Goal: Task Accomplishment & Management: Manage account settings

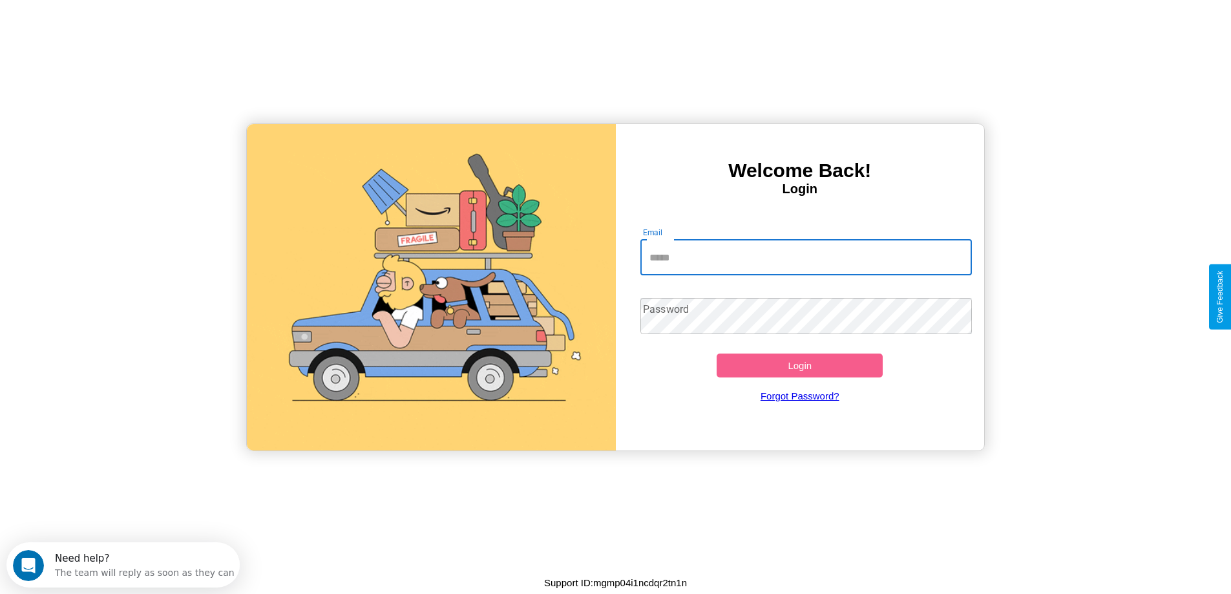
click at [806, 257] on input "Email" at bounding box center [805, 257] width 331 height 36
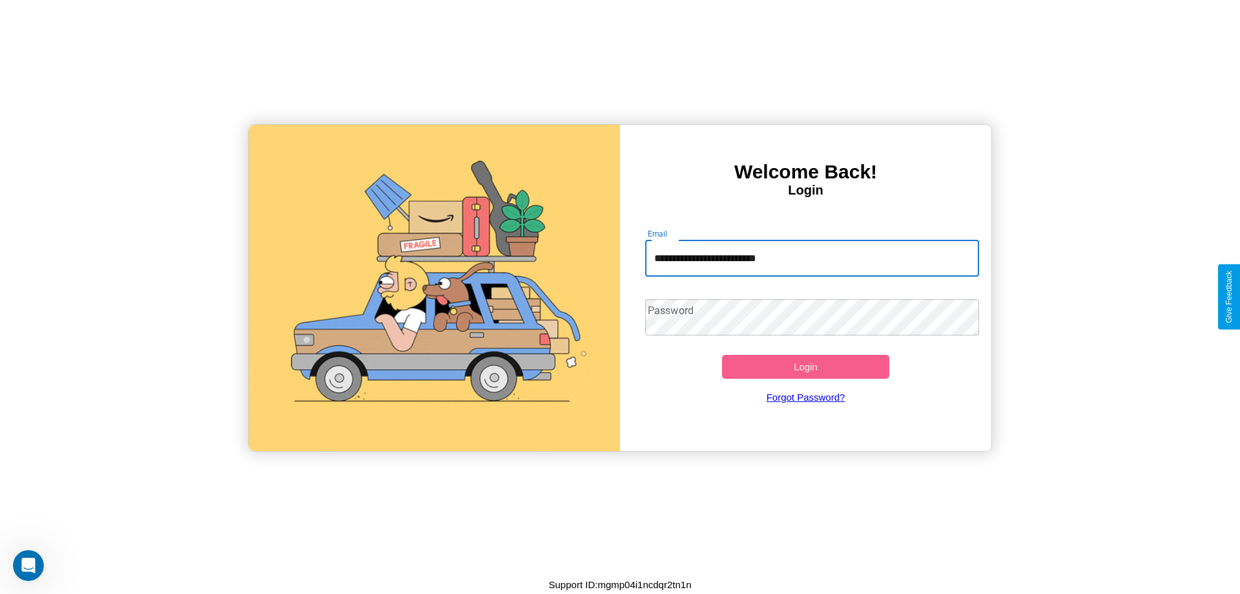
type input "**********"
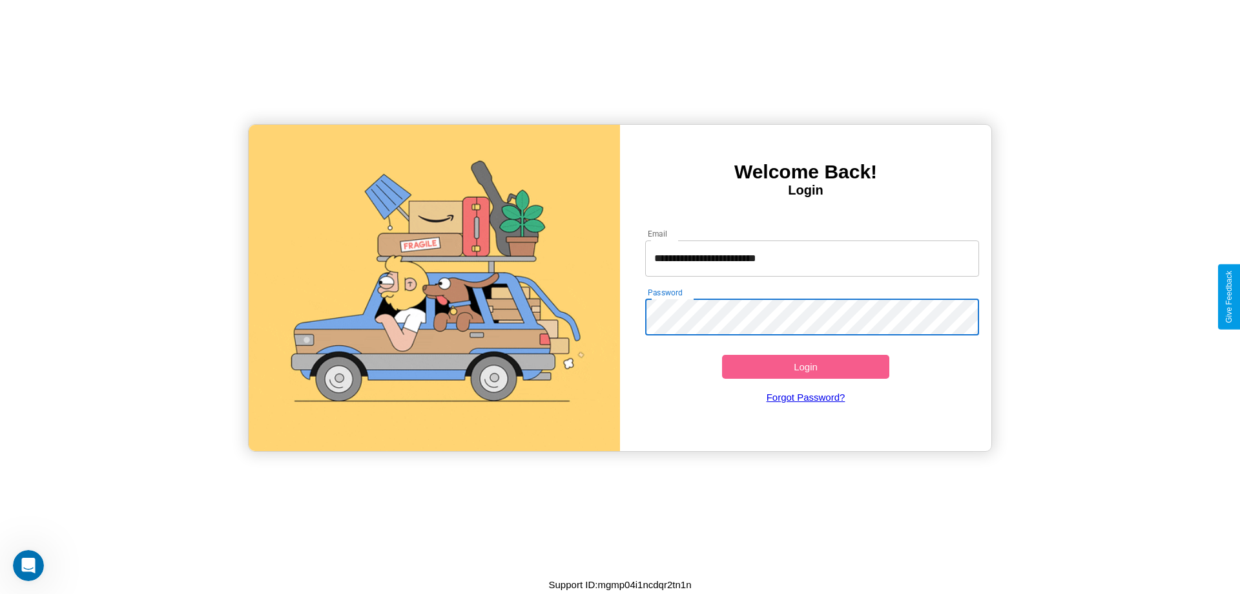
click at [806, 366] on button "Login" at bounding box center [805, 367] width 167 height 24
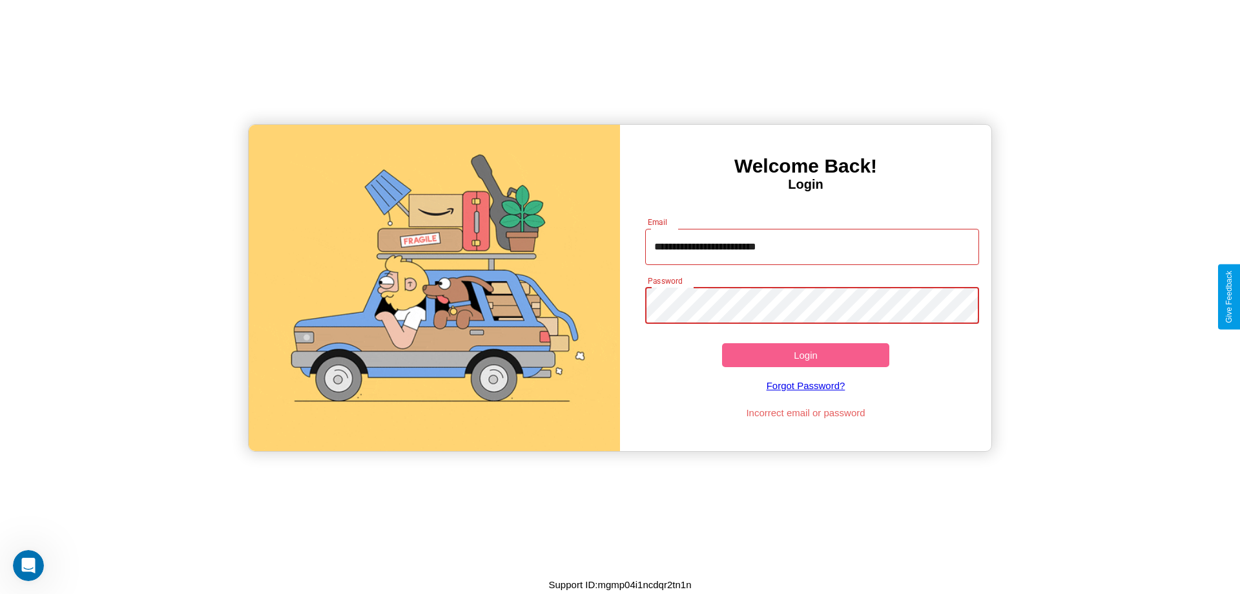
click at [806, 355] on button "Login" at bounding box center [805, 355] width 167 height 24
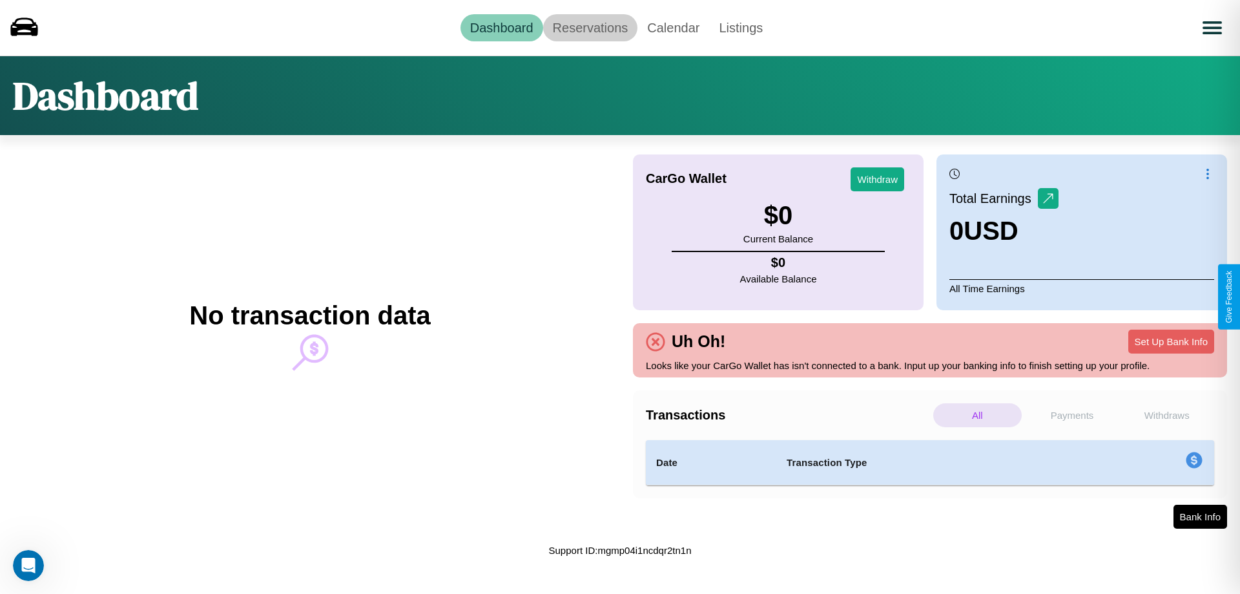
click at [590, 27] on link "Reservations" at bounding box center [590, 27] width 95 height 27
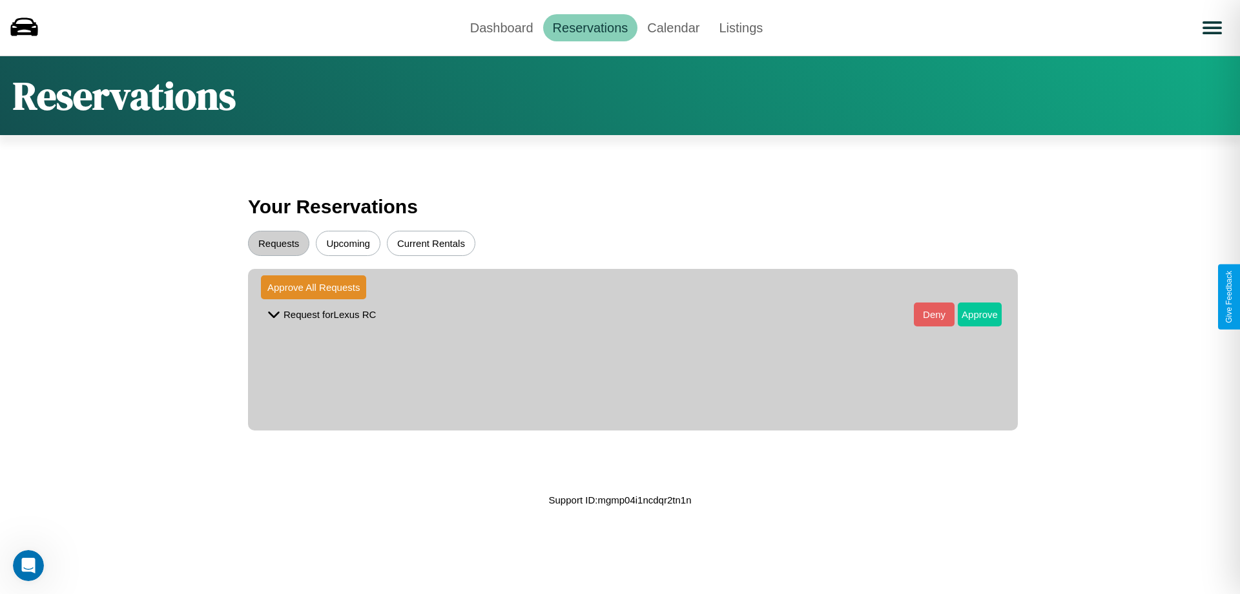
click at [970, 314] on button "Approve" at bounding box center [980, 314] width 44 height 24
